Goal: Task Accomplishment & Management: Manage account settings

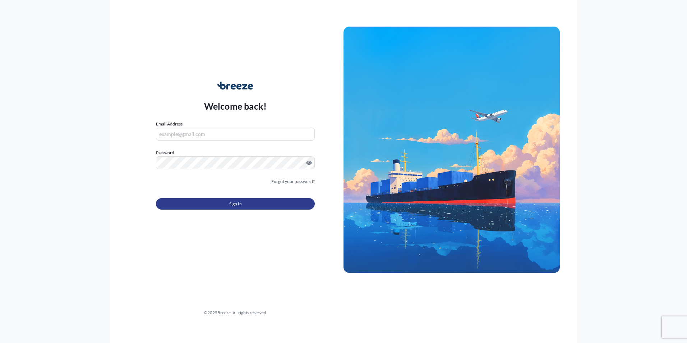
type input "[PERSON_NAME][EMAIL_ADDRESS][PERSON_NAME][DOMAIN_NAME]"
click at [229, 204] on span "Sign In" at bounding box center [235, 203] width 13 height 7
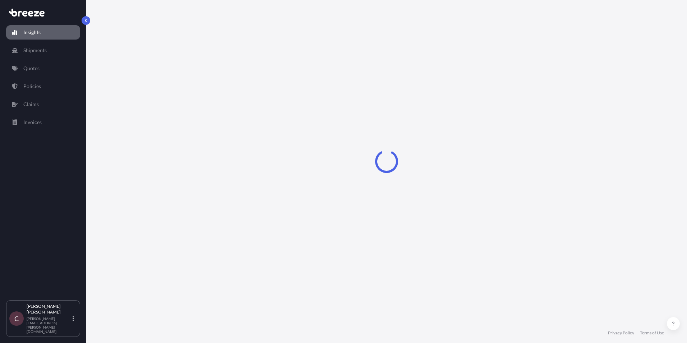
select select "2025"
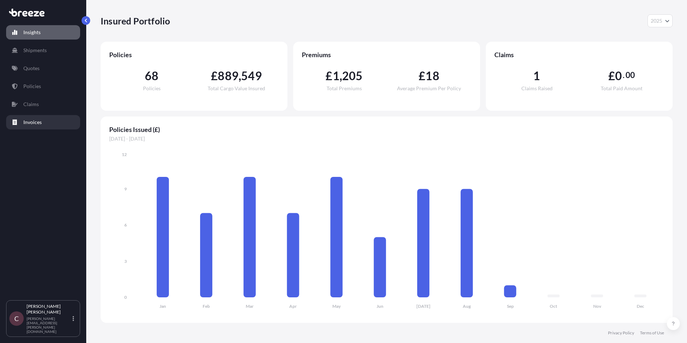
click at [36, 121] on p "Invoices" at bounding box center [32, 122] width 18 height 7
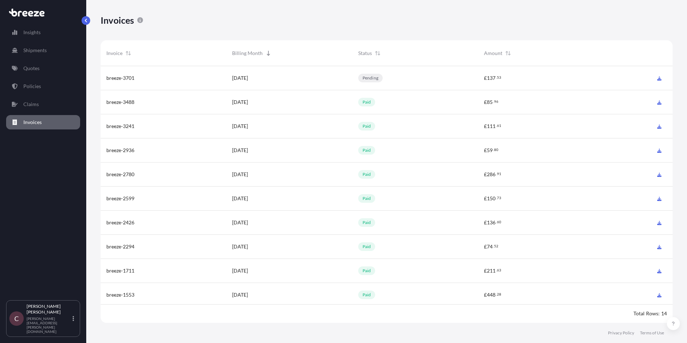
scroll to position [258, 567]
click at [657, 75] on link at bounding box center [658, 77] width 6 height 7
click at [21, 81] on link "Policies" at bounding box center [43, 86] width 74 height 14
